Goal: Information Seeking & Learning: Learn about a topic

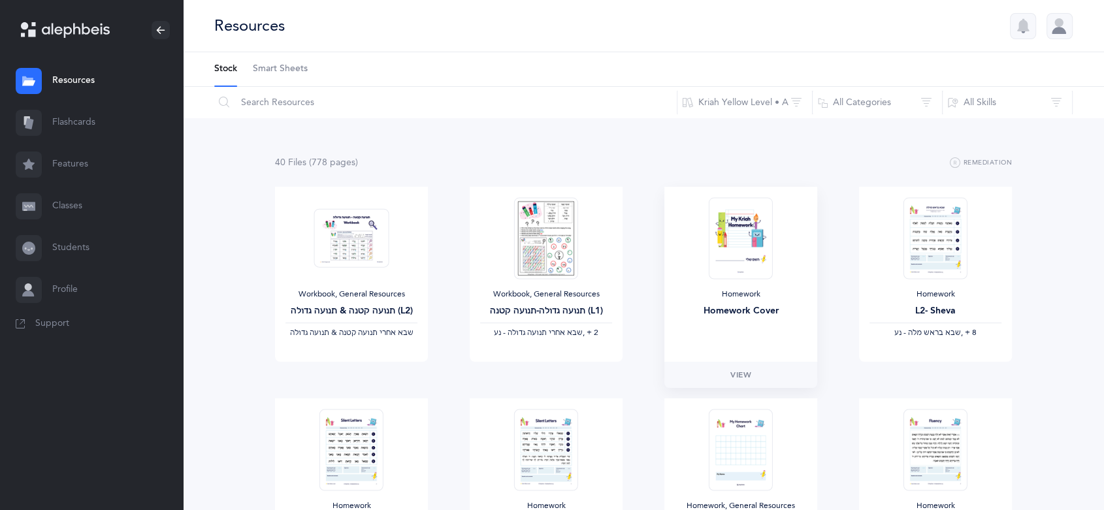
click at [743, 255] on img at bounding box center [741, 238] width 64 height 82
click at [752, 370] on link "View" at bounding box center [740, 375] width 153 height 26
click at [863, 94] on button "All Categories" at bounding box center [877, 102] width 131 height 31
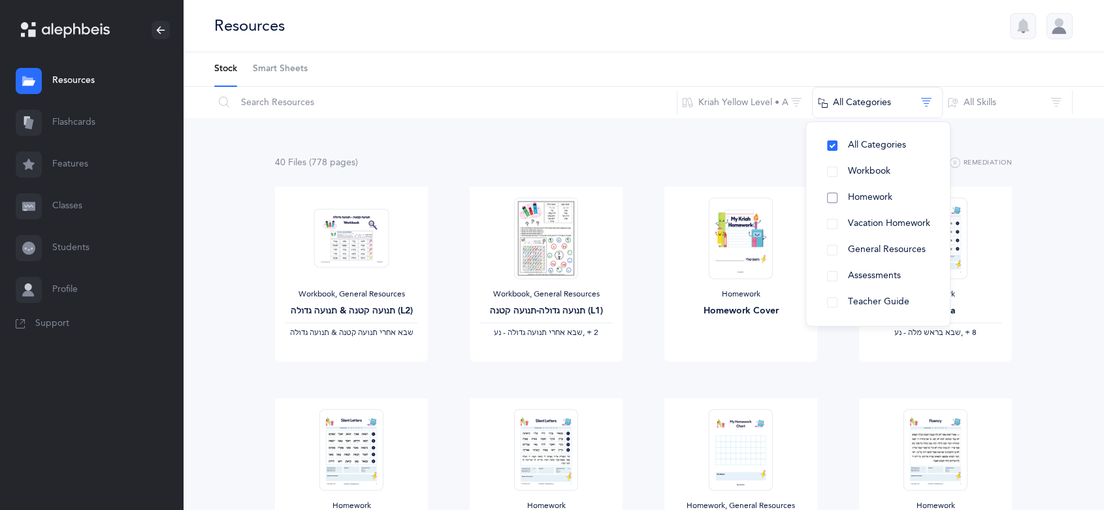
click at [840, 197] on button "Homework" at bounding box center [877, 198] width 123 height 26
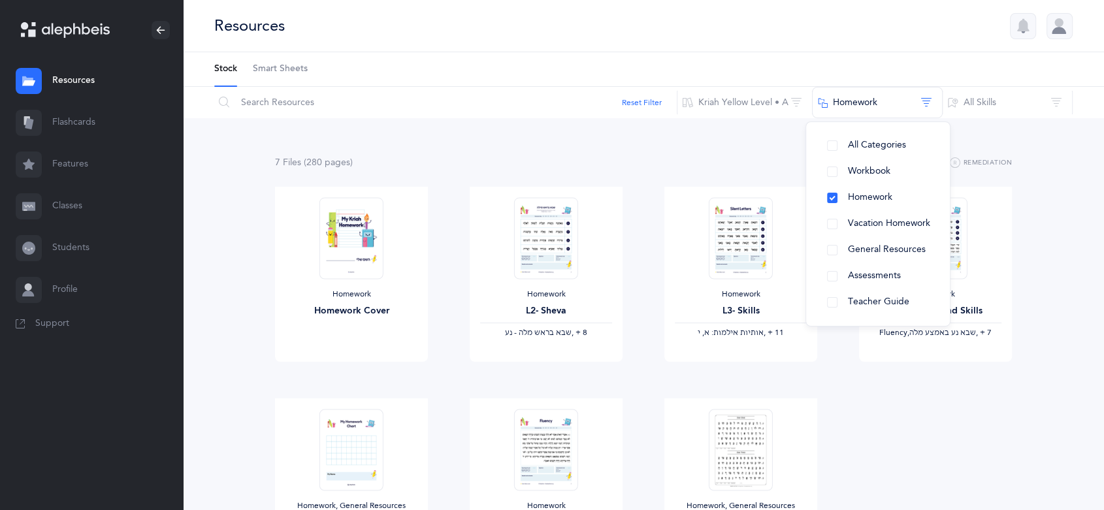
click at [1031, 441] on div "7 File s (280 page s ) Remediation Homework Homework Cover View Homework L2- Sh…" at bounding box center [643, 390] width 921 height 544
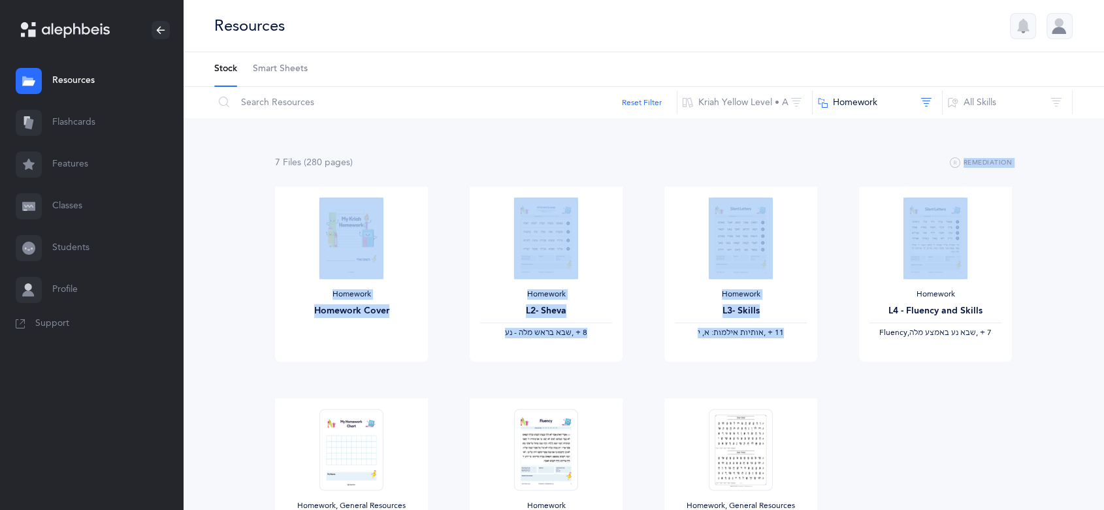
drag, startPoint x: 1102, startPoint y: 146, endPoint x: 1100, endPoint y: 163, distance: 17.0
click at [1102, 174] on div "7 File s (280 page s ) Remediation Homework Homework Cover View Homework L2- Sh…" at bounding box center [643, 390] width 921 height 544
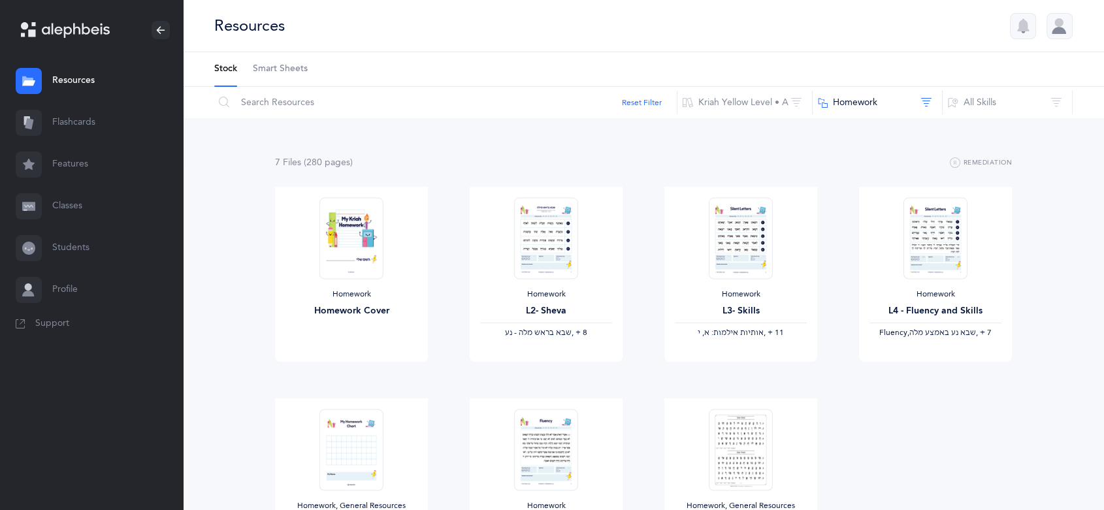
click at [1054, 334] on div "7 File s (280 page s ) Remediation Homework Homework Cover View Homework L2- Sh…" at bounding box center [643, 390] width 921 height 544
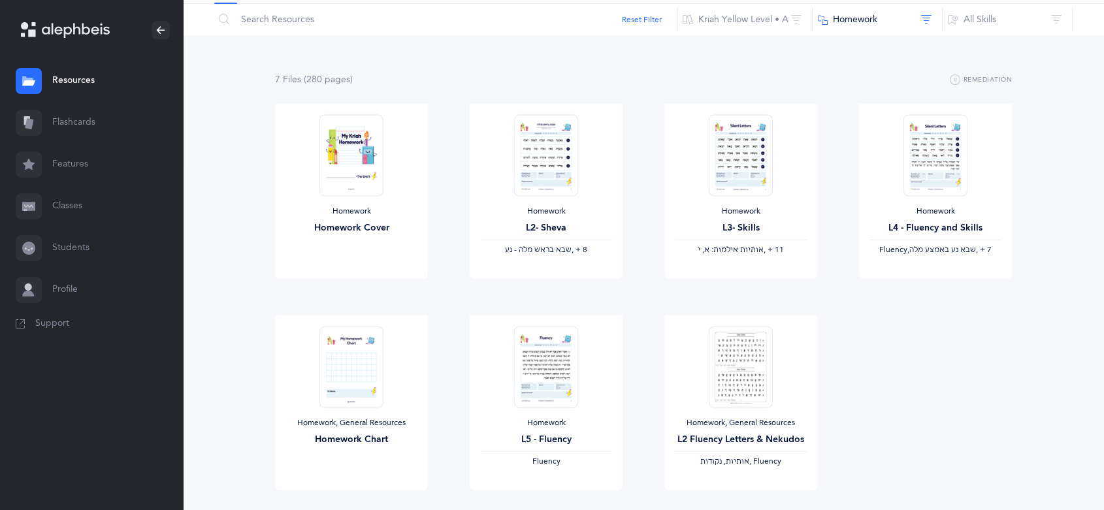
scroll to position [78, 0]
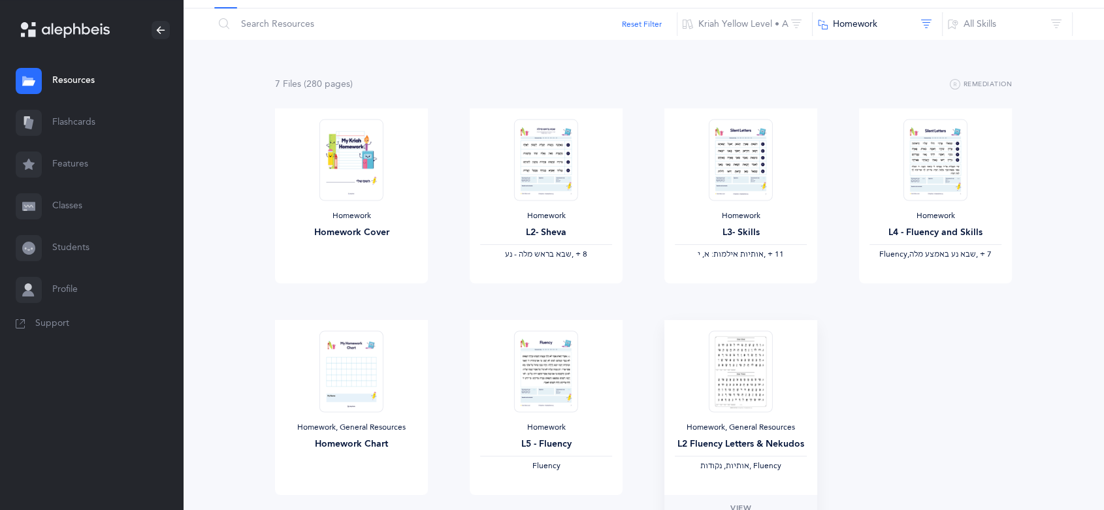
click at [760, 410] on img at bounding box center [741, 371] width 64 height 82
click at [742, 406] on img at bounding box center [741, 371] width 64 height 82
click at [739, 502] on span "View" at bounding box center [740, 508] width 21 height 12
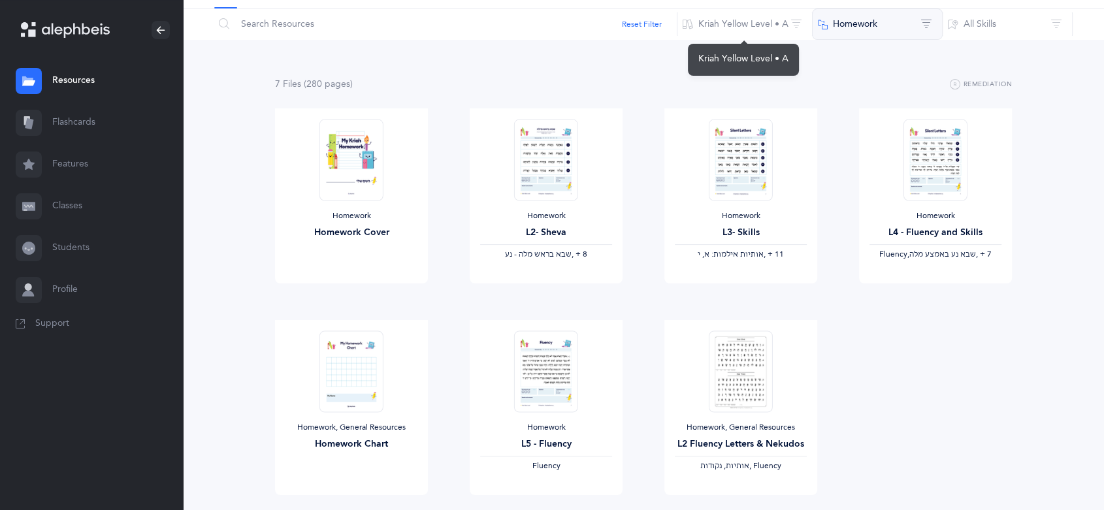
click at [834, 15] on button "Homework" at bounding box center [877, 23] width 131 height 31
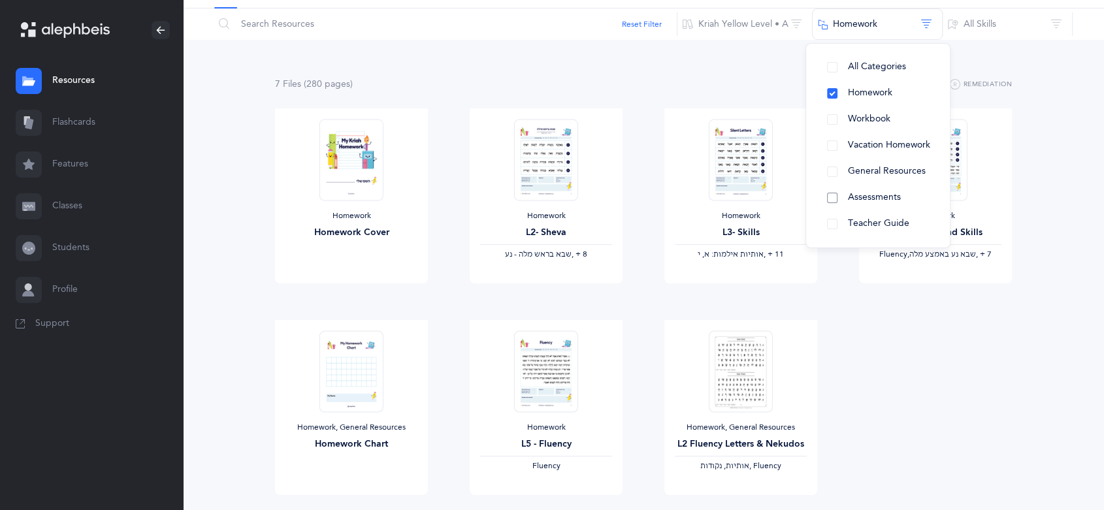
click at [861, 192] on span "Assessments" at bounding box center [874, 197] width 53 height 10
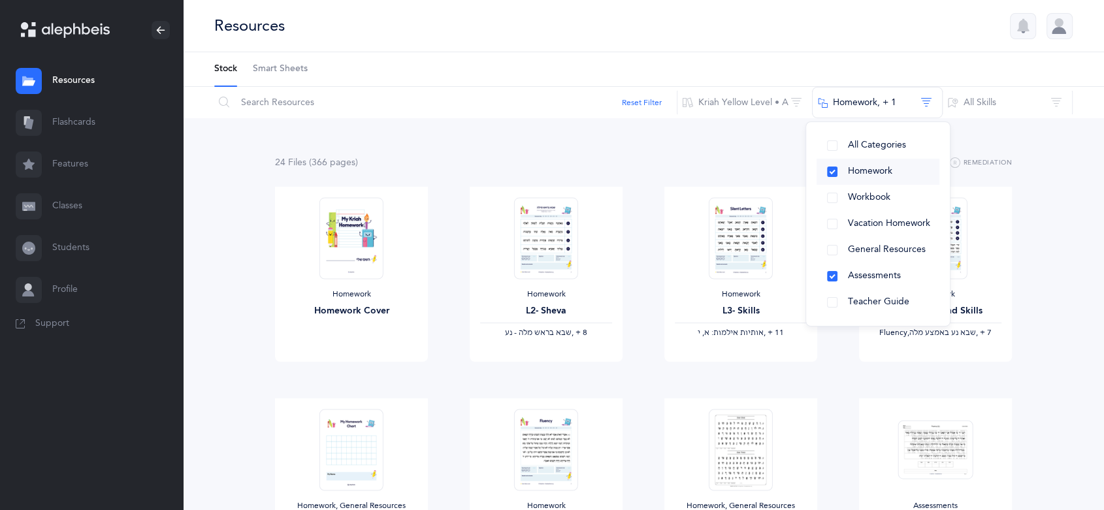
click at [833, 170] on button "Homework" at bounding box center [877, 172] width 123 height 26
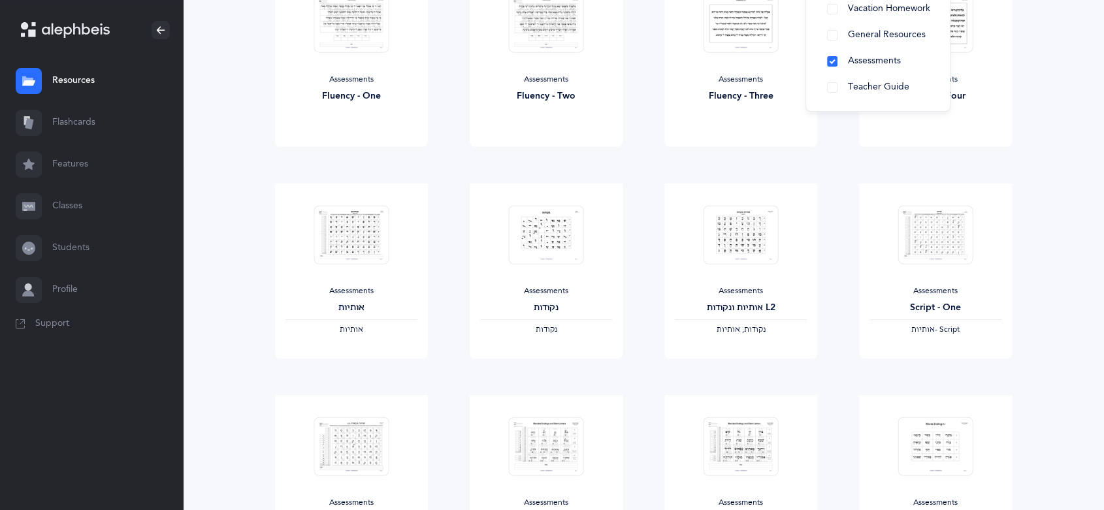
scroll to position [229, 0]
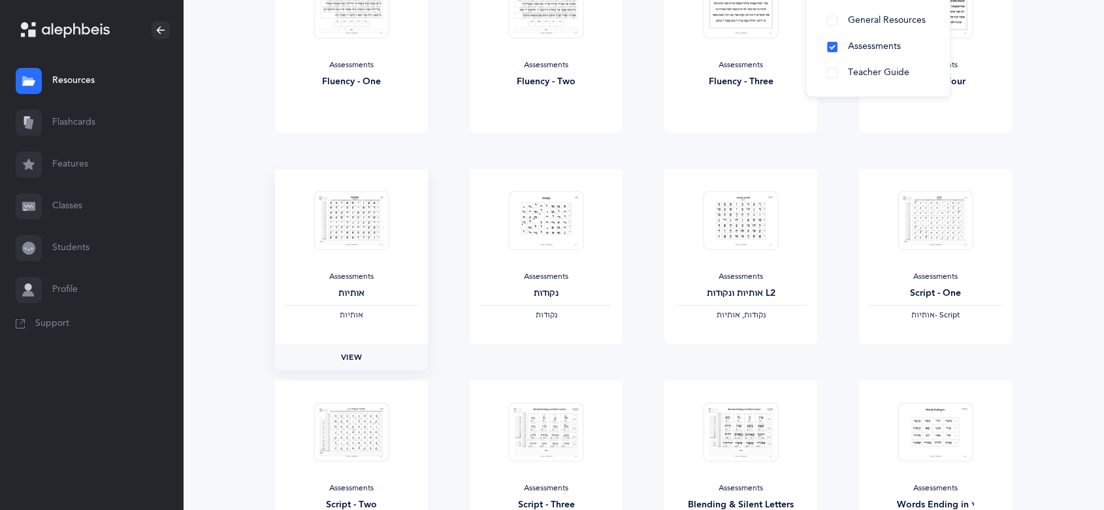
click at [349, 361] on span "View" at bounding box center [351, 357] width 21 height 12
click at [742, 357] on span "View" at bounding box center [740, 357] width 21 height 12
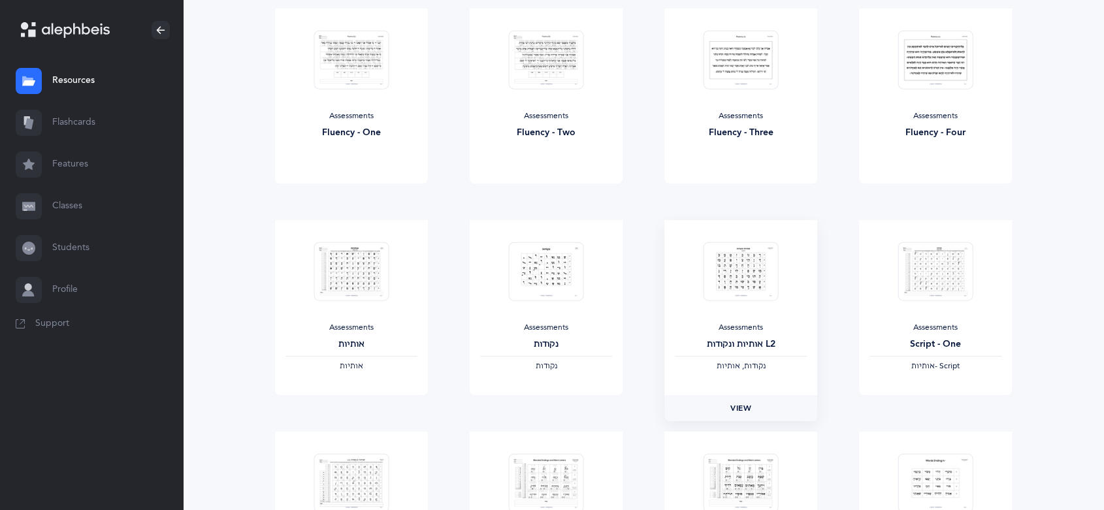
scroll to position [180, 0]
click at [97, 436] on aside "[PERSON_NAME] Resources Resources Flashcards Flashcards Features Features Class…" at bounding box center [91, 255] width 183 height 510
drag, startPoint x: 95, startPoint y: 436, endPoint x: 481, endPoint y: 236, distance: 434.4
click at [449, 258] on div "Assessments נקודות ‫נקודות‬ View" at bounding box center [546, 325] width 195 height 212
